Goal: Communication & Community: Participate in discussion

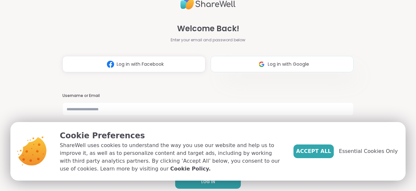
click at [286, 65] on span "Log in with Google" at bounding box center [288, 64] width 41 height 7
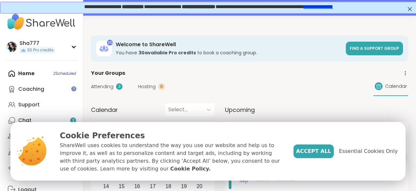
click at [314, 151] on span "Accept All" at bounding box center [313, 151] width 35 height 8
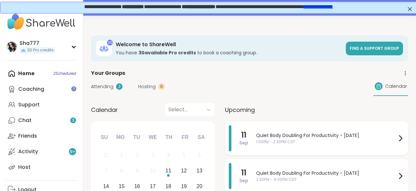
click at [304, 139] on span "1:00PM - 2:30PM CDT" at bounding box center [326, 142] width 141 height 6
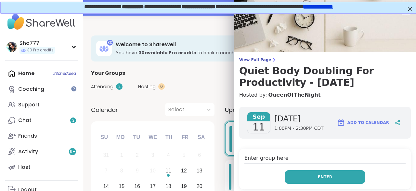
click at [318, 177] on button "Enter" at bounding box center [325, 177] width 81 height 14
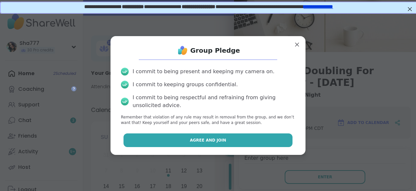
click at [255, 135] on button "Agree and Join" at bounding box center [208, 140] width 169 height 14
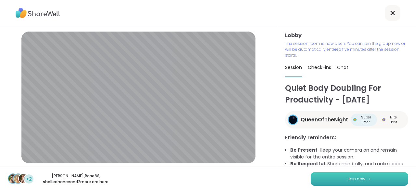
click at [342, 175] on button "Join now" at bounding box center [360, 179] width 98 height 14
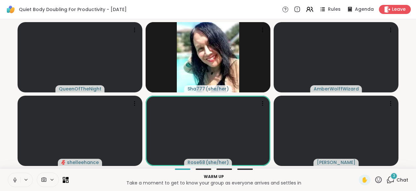
click at [12, 177] on button at bounding box center [14, 180] width 12 height 14
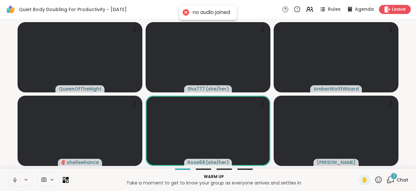
click at [15, 179] on icon at bounding box center [15, 180] width 6 height 6
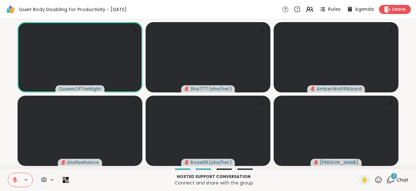
click at [14, 178] on icon at bounding box center [15, 180] width 6 height 6
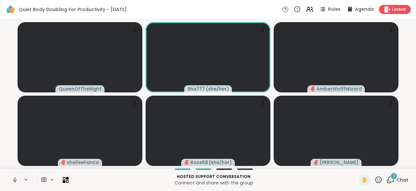
click at [14, 178] on icon at bounding box center [15, 180] width 6 height 6
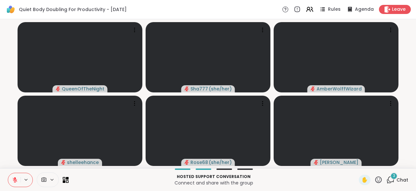
click at [395, 179] on span "3" at bounding box center [394, 176] width 2 height 6
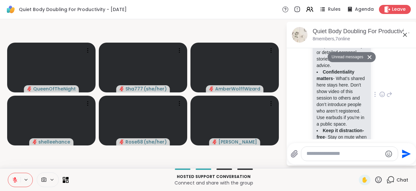
scroll to position [134, 0]
click at [384, 90] on icon at bounding box center [383, 93] width 6 height 7
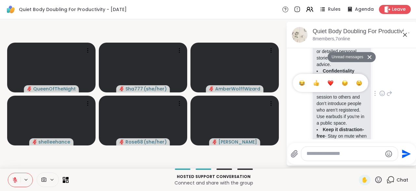
click at [333, 80] on div "Select Reaction: Heart" at bounding box center [331, 83] width 6 height 6
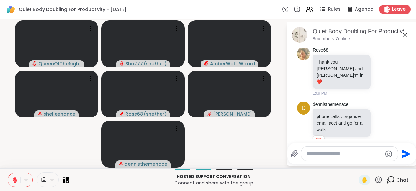
scroll to position [638, 0]
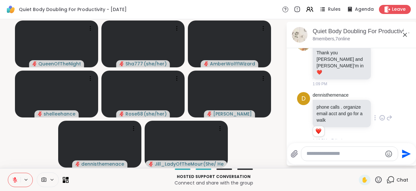
click at [384, 115] on icon at bounding box center [383, 118] width 6 height 7
click at [332, 104] on div "Select Reaction: Heart" at bounding box center [331, 107] width 6 height 6
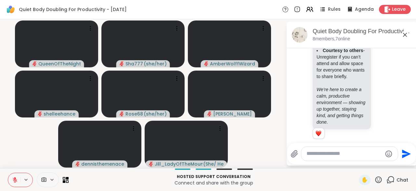
scroll to position [230, 0]
click at [341, 153] on textarea "Type your message" at bounding box center [345, 153] width 76 height 7
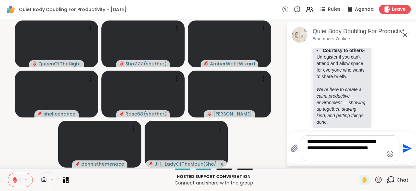
type textarea "**********"
click at [405, 147] on icon "Send" at bounding box center [407, 148] width 9 height 9
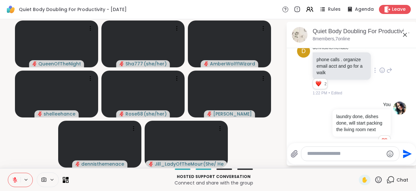
scroll to position [695, 0]
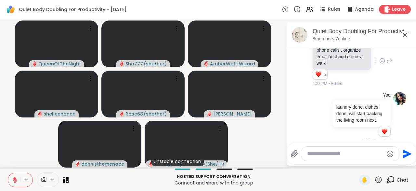
click at [298, 11] on icon at bounding box center [297, 9] width 7 height 7
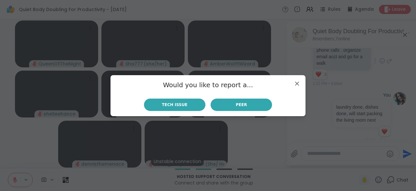
click at [295, 76] on div "Would you like to report a... Tech Issue Peer" at bounding box center [208, 95] width 195 height 41
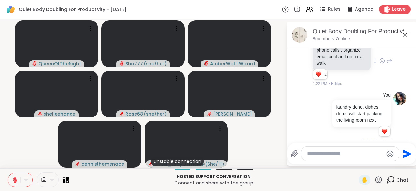
click at [287, 7] on icon at bounding box center [285, 9] width 7 height 7
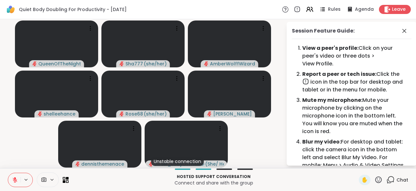
click at [287, 7] on icon at bounding box center [285, 9] width 7 height 7
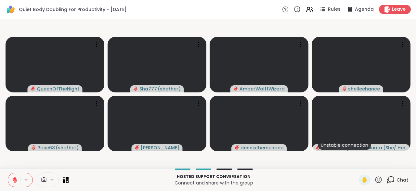
click at [399, 177] on span "Chat" at bounding box center [403, 180] width 12 height 7
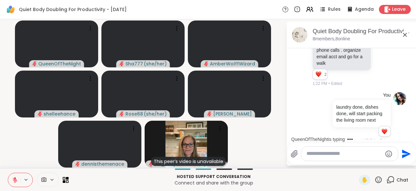
scroll to position [749, 0]
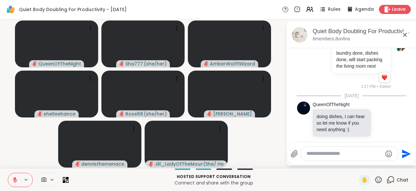
click at [320, 155] on textarea "Type your message" at bounding box center [345, 153] width 76 height 7
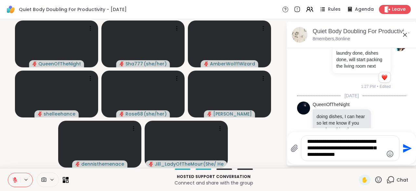
type textarea "**********"
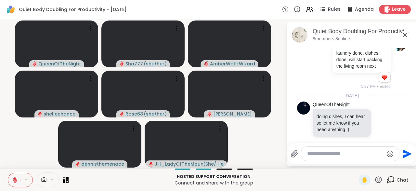
scroll to position [803, 0]
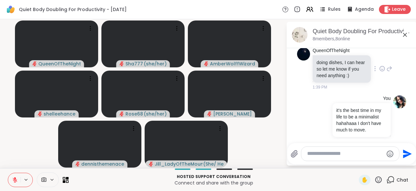
click at [382, 65] on icon at bounding box center [383, 68] width 6 height 7
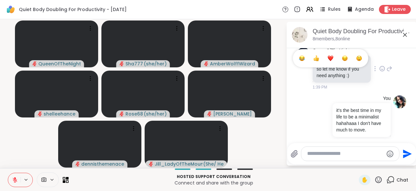
click at [317, 55] on div "Select Reaction: Thumbs up" at bounding box center [317, 58] width 6 height 6
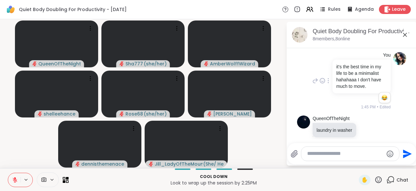
scroll to position [897, 0]
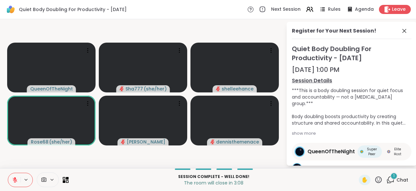
click at [14, 178] on icon at bounding box center [15, 180] width 6 height 6
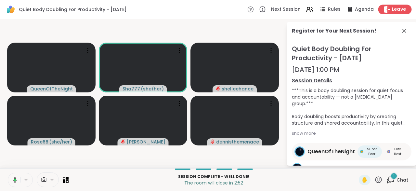
click at [392, 9] on div "Leave" at bounding box center [396, 9] width 34 height 9
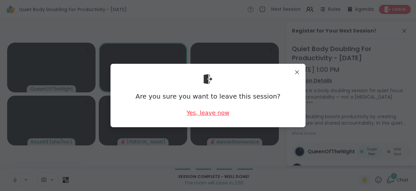
click at [223, 111] on div "Yes, leave now" at bounding box center [208, 113] width 43 height 8
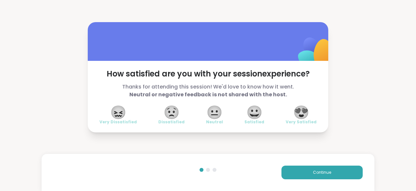
click at [301, 111] on span "😍" at bounding box center [301, 112] width 16 height 12
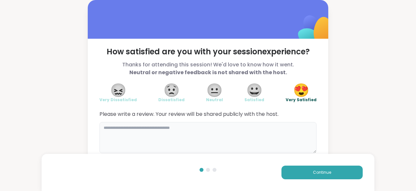
click at [229, 130] on textarea at bounding box center [208, 137] width 217 height 31
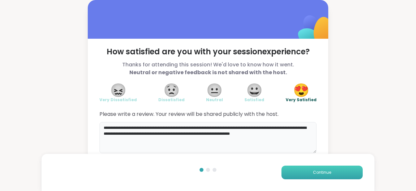
type textarea "**********"
click at [332, 174] on button "Continue" at bounding box center [322, 173] width 81 height 14
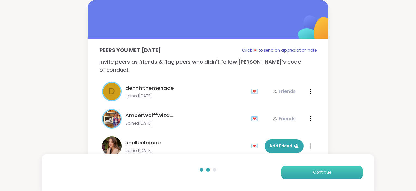
click at [332, 174] on button "Continue" at bounding box center [322, 173] width 81 height 14
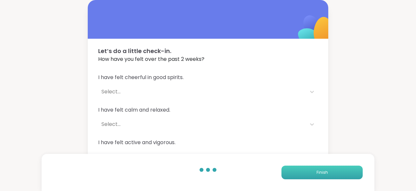
click at [332, 174] on button "Finish" at bounding box center [322, 173] width 81 height 14
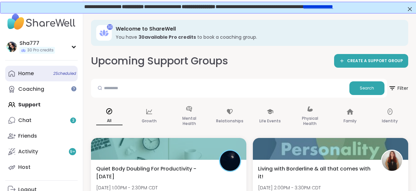
click at [52, 75] on link "Home 2 Scheduled" at bounding box center [41, 74] width 73 height 16
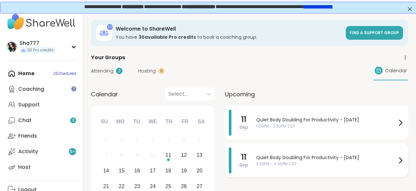
click at [273, 156] on span "Quiet Body Doubling For Productivity - [DATE]" at bounding box center [326, 157] width 141 height 7
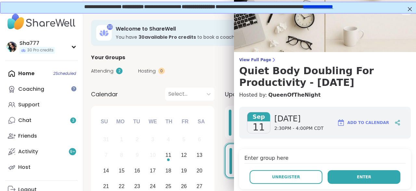
click at [339, 172] on button "Enter" at bounding box center [364, 177] width 73 height 14
click at [366, 173] on button "Enter" at bounding box center [364, 177] width 73 height 14
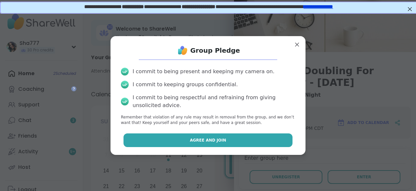
click at [254, 143] on button "Agree and Join" at bounding box center [208, 140] width 169 height 14
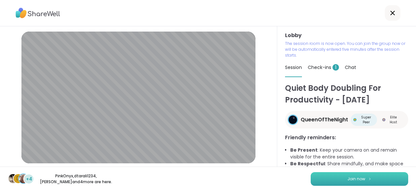
click at [337, 177] on button "Join now" at bounding box center [360, 179] width 98 height 14
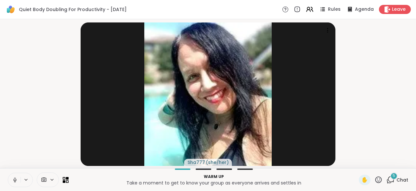
click at [16, 179] on icon at bounding box center [15, 180] width 6 height 6
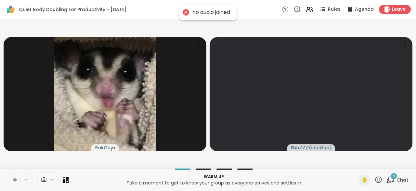
click at [16, 179] on icon at bounding box center [15, 180] width 6 height 6
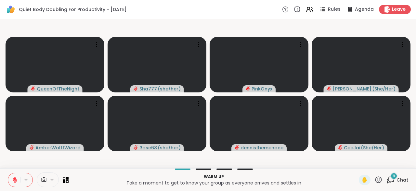
click at [392, 176] on div "5" at bounding box center [394, 175] width 7 height 7
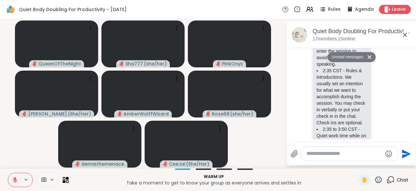
scroll to position [667, 0]
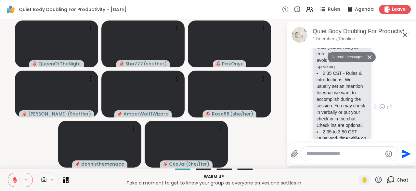
click at [383, 103] on icon at bounding box center [383, 106] width 6 height 7
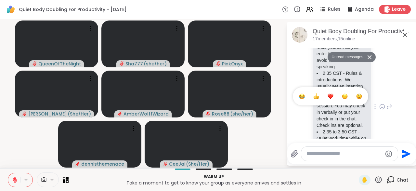
click at [332, 93] on div "Select Reaction: Heart" at bounding box center [331, 96] width 6 height 6
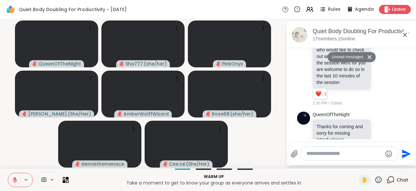
scroll to position [789, 0]
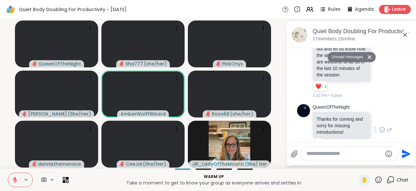
click at [382, 127] on icon at bounding box center [383, 130] width 6 height 7
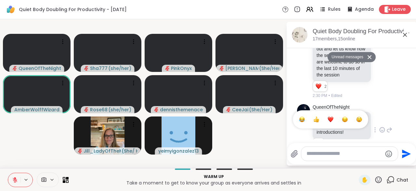
click at [330, 116] on div "Select Reaction: Heart" at bounding box center [331, 119] width 6 height 6
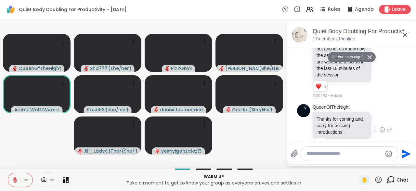
click at [331, 155] on textarea "Type your message" at bounding box center [345, 153] width 76 height 7
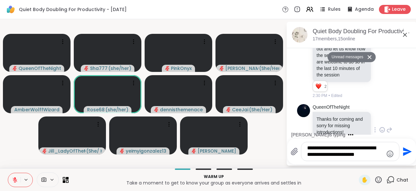
click at [377, 155] on textarea "**********" at bounding box center [345, 151] width 76 height 13
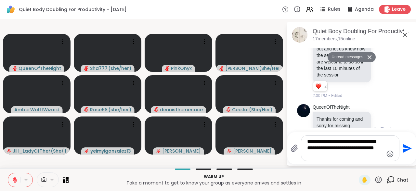
type textarea "**********"
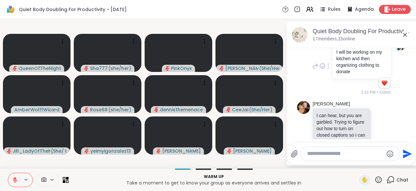
scroll to position [906, 0]
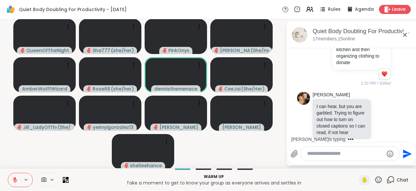
click at [16, 177] on button at bounding box center [14, 180] width 12 height 14
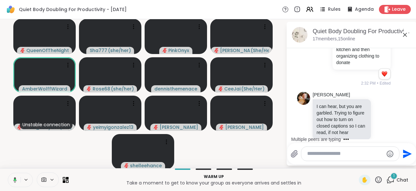
scroll to position [947, 0]
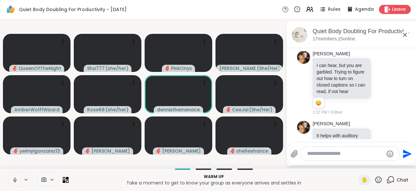
click at [16, 177] on button at bounding box center [14, 180] width 12 height 14
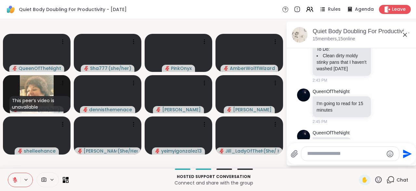
scroll to position [1607, 0]
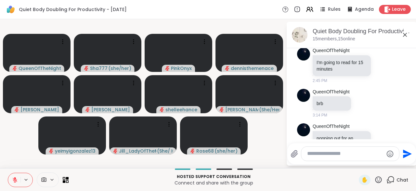
click at [326, 155] on textarea "Type your message" at bounding box center [345, 153] width 76 height 7
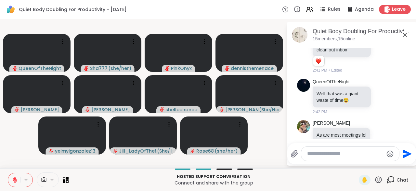
scroll to position [1445, 0]
click at [381, 94] on icon at bounding box center [383, 97] width 6 height 7
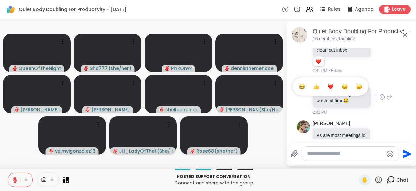
click at [303, 84] on div "Select Reaction: Joy" at bounding box center [302, 87] width 6 height 6
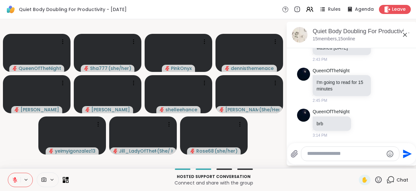
scroll to position [1616, 0]
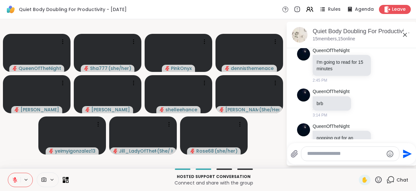
click at [333, 154] on textarea "Type your message" at bounding box center [345, 153] width 76 height 7
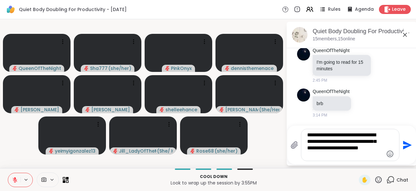
type textarea "**********"
click at [407, 144] on icon "Send" at bounding box center [407, 145] width 9 height 9
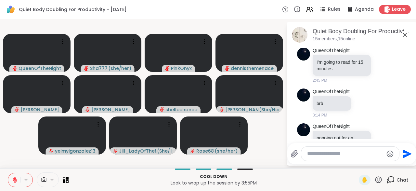
scroll to position [1677, 0]
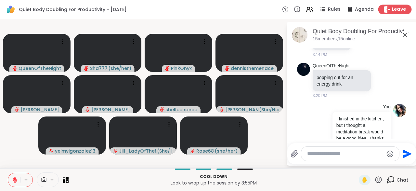
click at [401, 9] on span "Leave" at bounding box center [399, 9] width 14 height 7
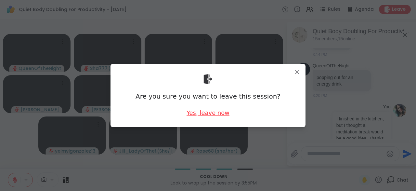
click at [206, 112] on div "Yes, leave now" at bounding box center [208, 113] width 43 height 8
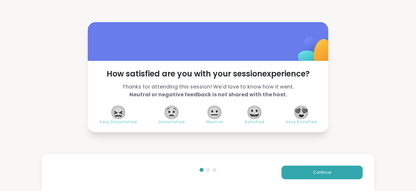
click at [306, 113] on span "😍" at bounding box center [301, 112] width 16 height 12
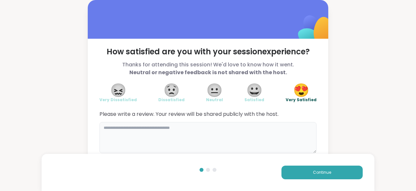
click at [202, 128] on textarea at bounding box center [208, 137] width 217 height 31
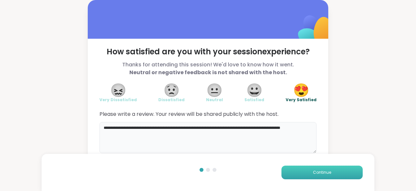
type textarea "**********"
click at [328, 172] on span "Continue" at bounding box center [322, 172] width 18 height 6
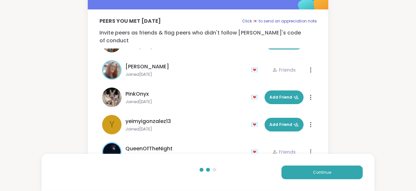
scroll to position [46, 0]
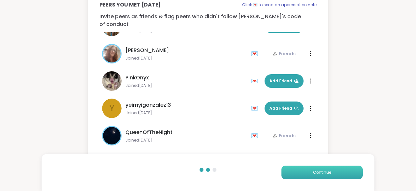
click at [314, 172] on span "Continue" at bounding box center [322, 172] width 18 height 6
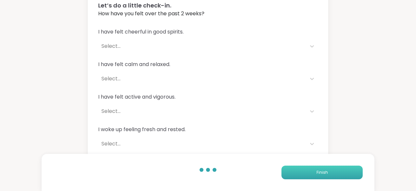
click at [314, 172] on button "Finish" at bounding box center [322, 173] width 81 height 14
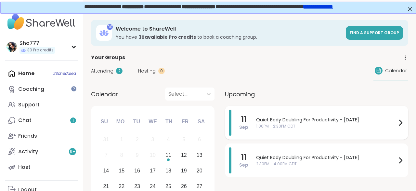
click at [274, 117] on span "Quiet Body Doubling For Productivity - [DATE]" at bounding box center [326, 119] width 141 height 7
